Goal: Transaction & Acquisition: Book appointment/travel/reservation

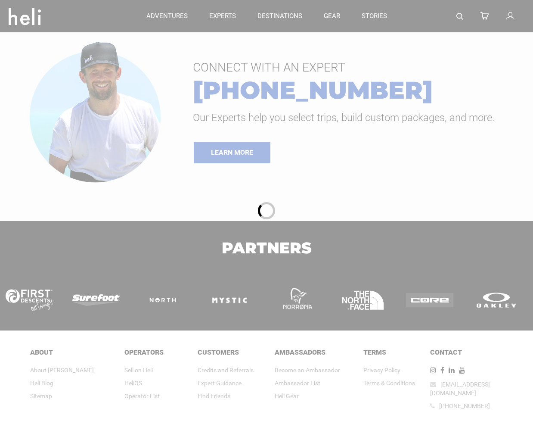
type input "Ski & Ride"
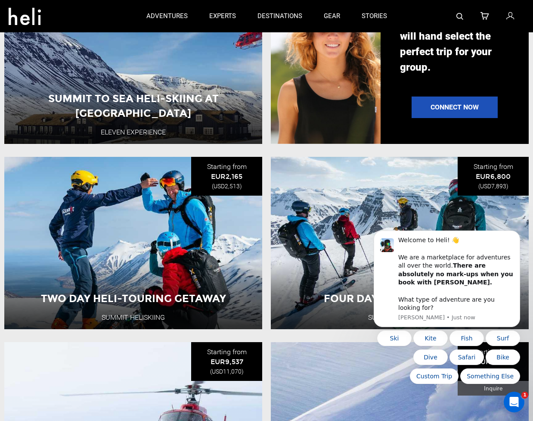
scroll to position [728, 0]
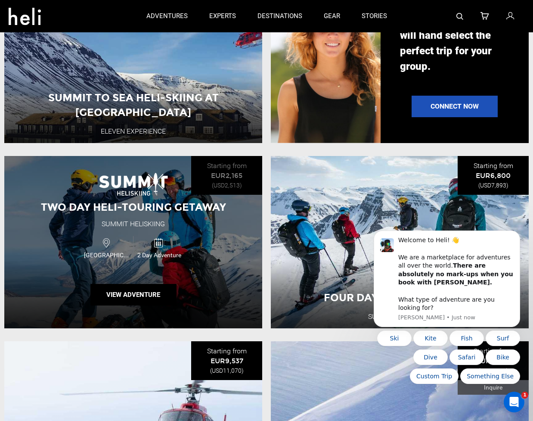
click at [229, 183] on div "Two Day Heli-Touring Getaway Summit Heliskiing [GEOGRAPHIC_DATA] 2 Day Adventur…" at bounding box center [133, 242] width 258 height 172
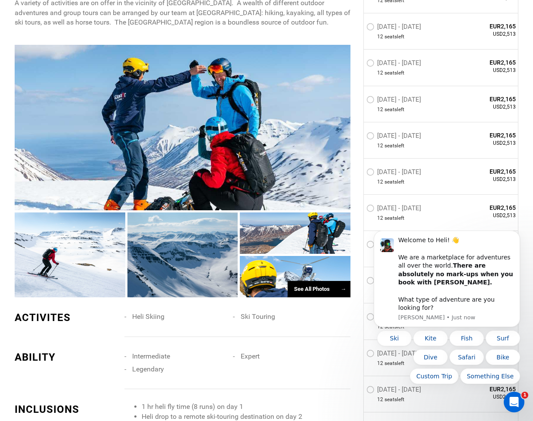
scroll to position [652, 0]
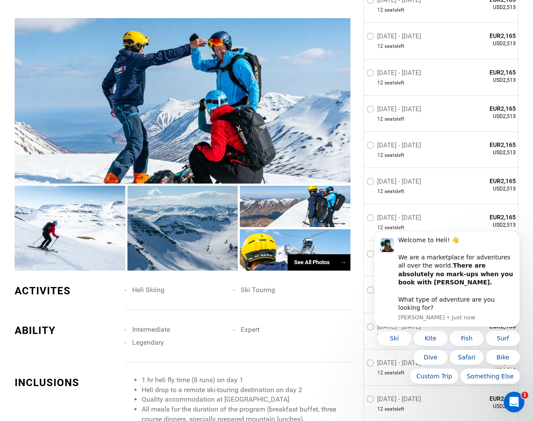
click at [305, 255] on div "See All Photos →" at bounding box center [319, 262] width 63 height 17
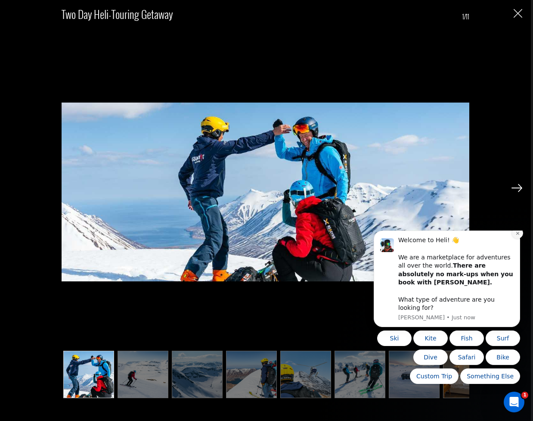
click at [520, 236] on icon "Dismiss notification" at bounding box center [518, 233] width 5 height 5
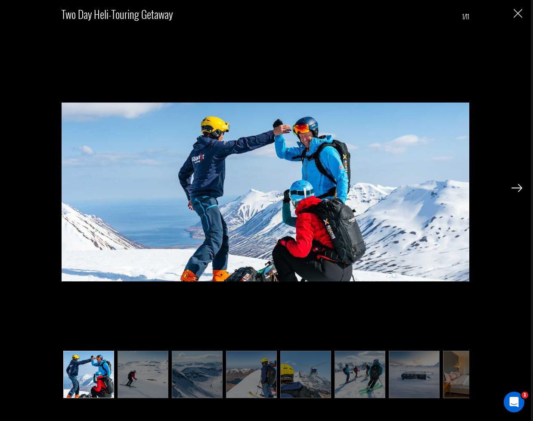
click at [518, 190] on img at bounding box center [517, 188] width 11 height 8
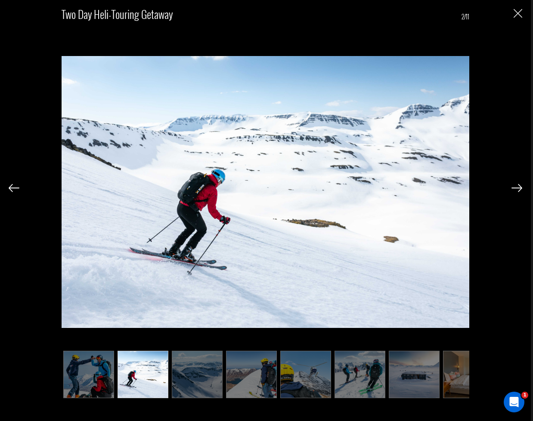
click at [518, 190] on img at bounding box center [517, 188] width 11 height 8
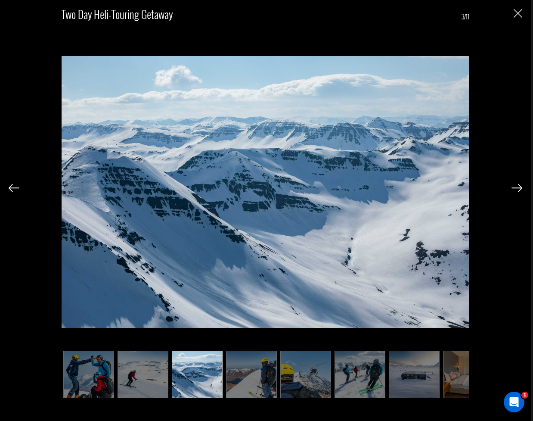
click at [518, 190] on img at bounding box center [517, 188] width 11 height 8
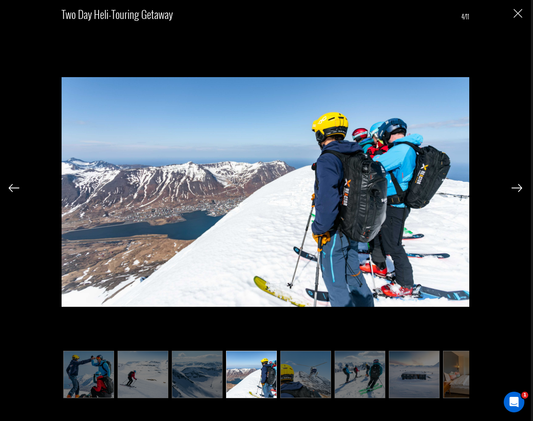
click at [518, 190] on img at bounding box center [517, 188] width 11 height 8
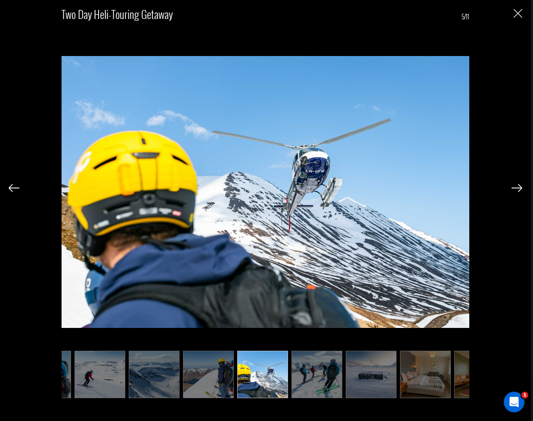
click at [518, 190] on img at bounding box center [517, 188] width 11 height 8
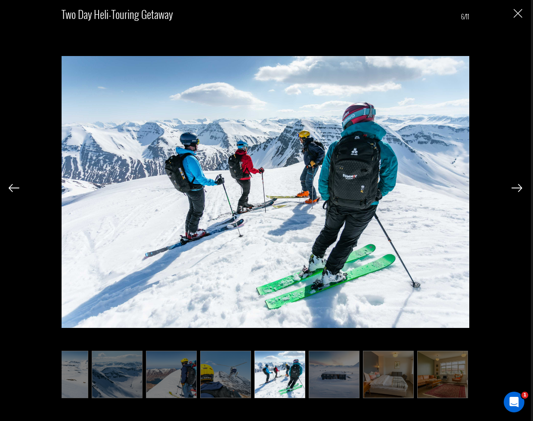
scroll to position [0, 86]
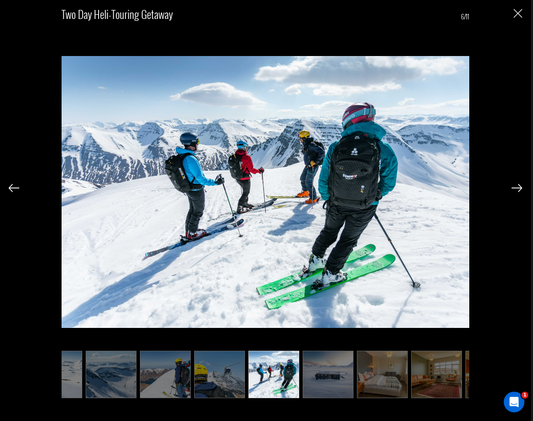
click at [518, 190] on img at bounding box center [517, 188] width 11 height 8
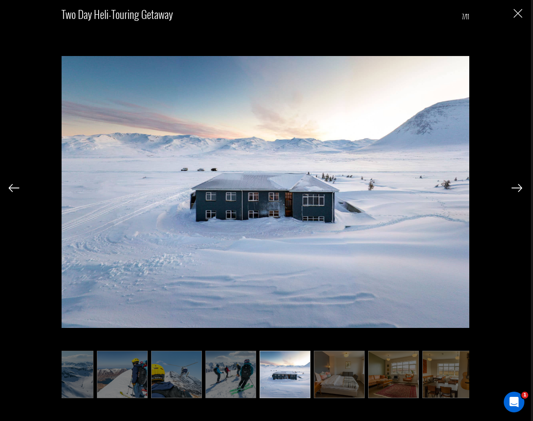
click at [518, 190] on img at bounding box center [517, 188] width 11 height 8
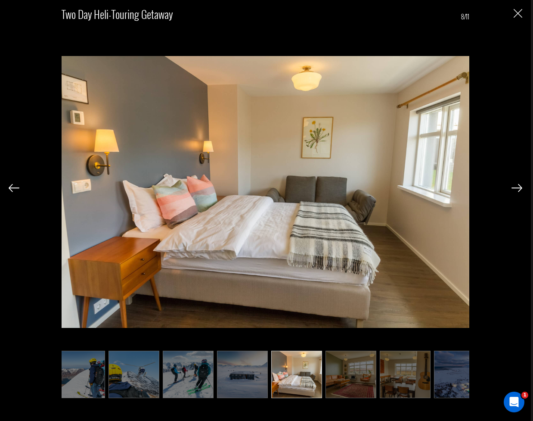
click at [518, 190] on img at bounding box center [517, 188] width 11 height 8
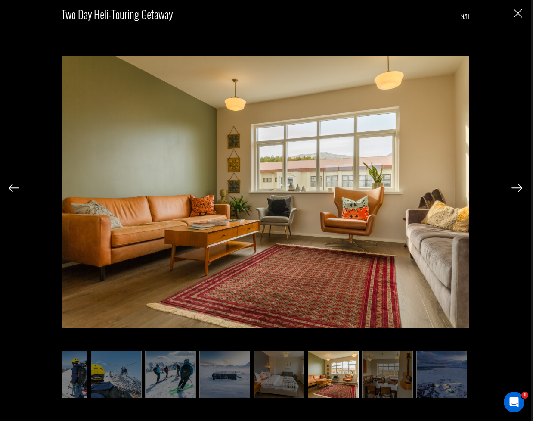
scroll to position [0, 190]
click at [518, 190] on img at bounding box center [517, 188] width 11 height 8
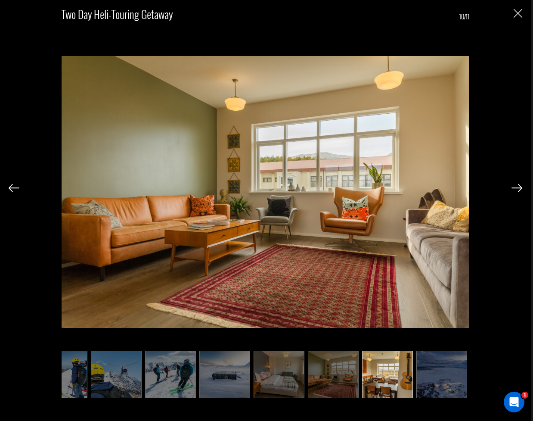
click at [518, 190] on img at bounding box center [517, 188] width 11 height 8
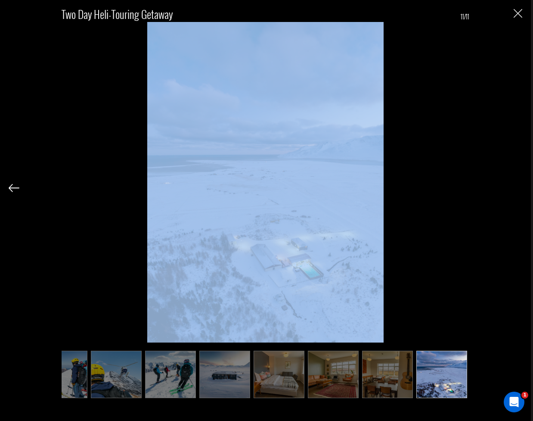
click at [518, 190] on div "Two Day Heli-Touring Getaway 11/11" at bounding box center [266, 200] width 514 height 400
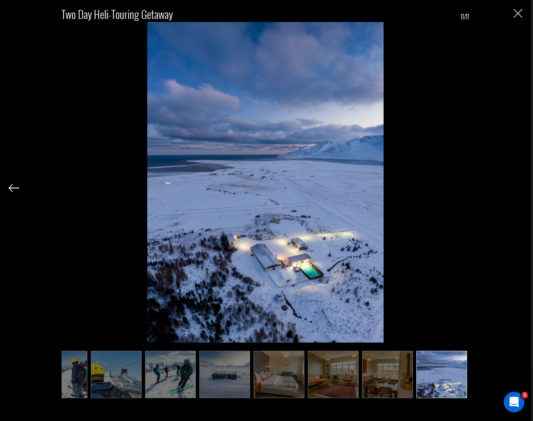
click at [518, 10] on img "Close" at bounding box center [518, 13] width 9 height 9
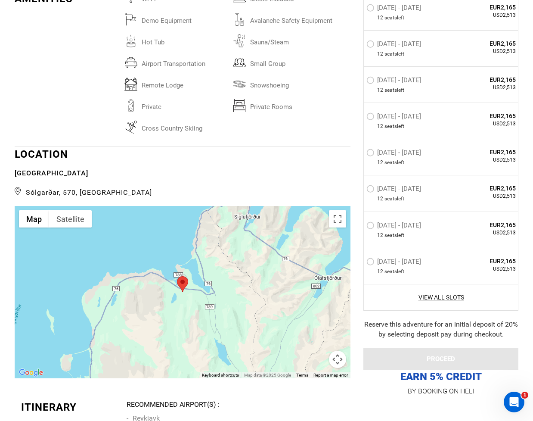
scroll to position [1403, 0]
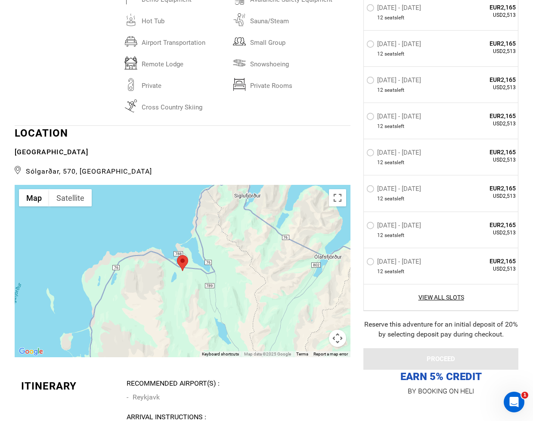
type input "Ski & Ride"
